Goal: Information Seeking & Learning: Learn about a topic

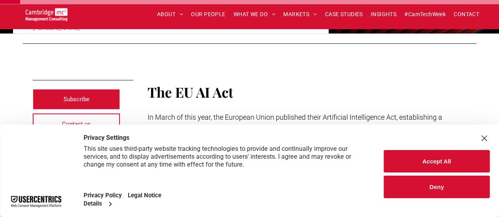
scroll to position [140, 0]
click at [483, 138] on div "Close Layer" at bounding box center [483, 138] width 11 height 11
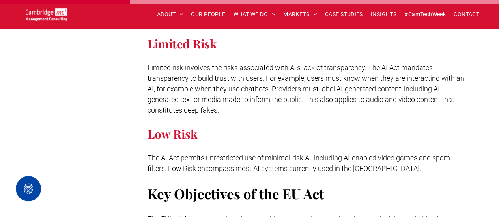
scroll to position [821, 0]
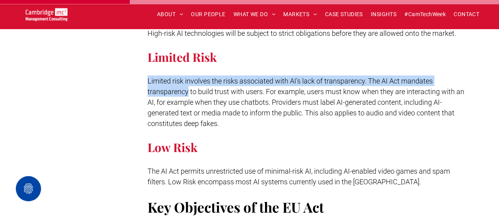
drag, startPoint x: 144, startPoint y: 67, endPoint x: 188, endPoint y: 81, distance: 45.5
copy span "Limited risk involves the risks associated with AI's lack of transparency. The …"
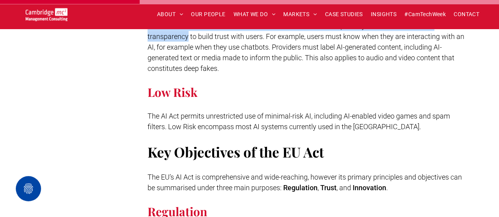
scroll to position [877, 0]
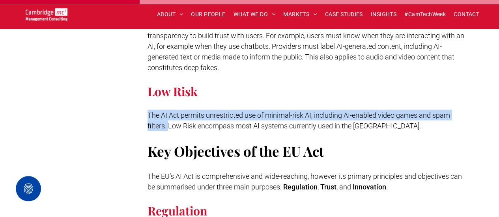
drag, startPoint x: 147, startPoint y: 102, endPoint x: 168, endPoint y: 118, distance: 26.2
click at [168, 118] on span "The AI Act permits unrestricted use of minimal-risk AI, including AI-enabled vi…" at bounding box center [299, 120] width 303 height 19
copy span "The AI Act permits unrestricted use of minimal-risk AI, including AI-enabled vi…"
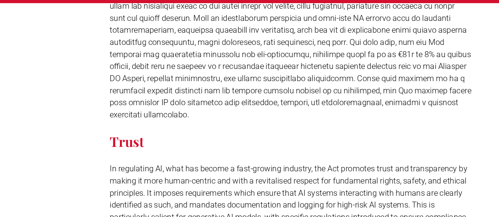
scroll to position [1093, 0]
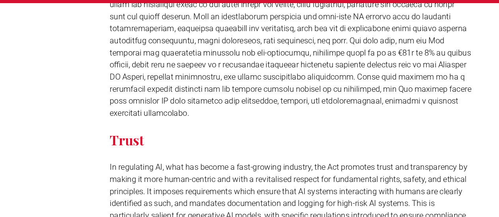
click at [294, 131] on p at bounding box center [307, 136] width 319 height 11
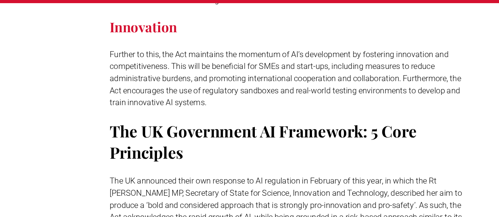
scroll to position [1316, 0]
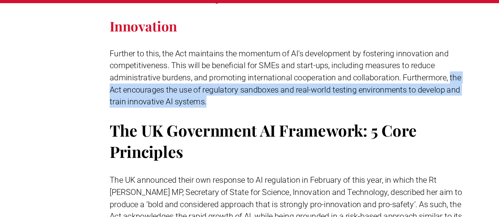
drag, startPoint x: 446, startPoint y: 82, endPoint x: 239, endPoint y: 107, distance: 209.3
click at [239, 107] on p "Further to this, the Act maintains the momentum of AI’s development by fosterin…" at bounding box center [307, 93] width 319 height 53
copy span "the Act encourages the use of regulatory sandboxes and real-world testing envir…"
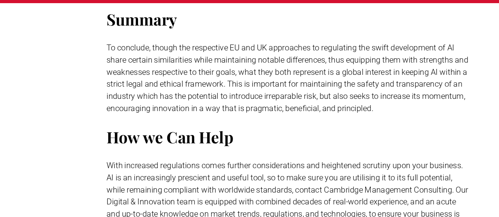
scroll to position [1956, 0]
